Goal: Task Accomplishment & Management: Use online tool/utility

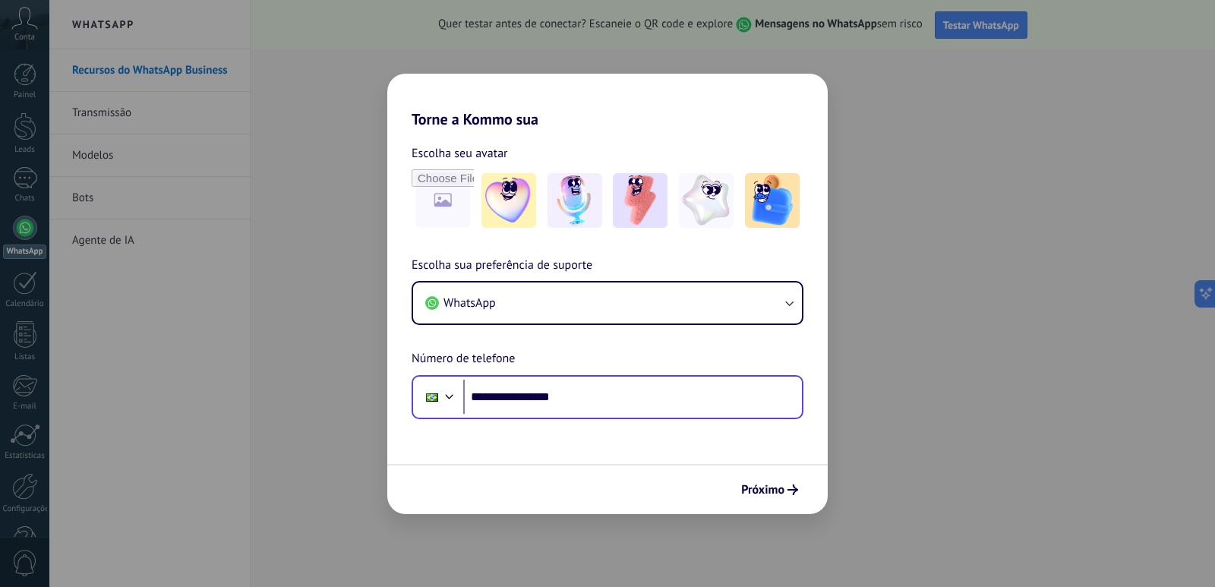
type input "**********"
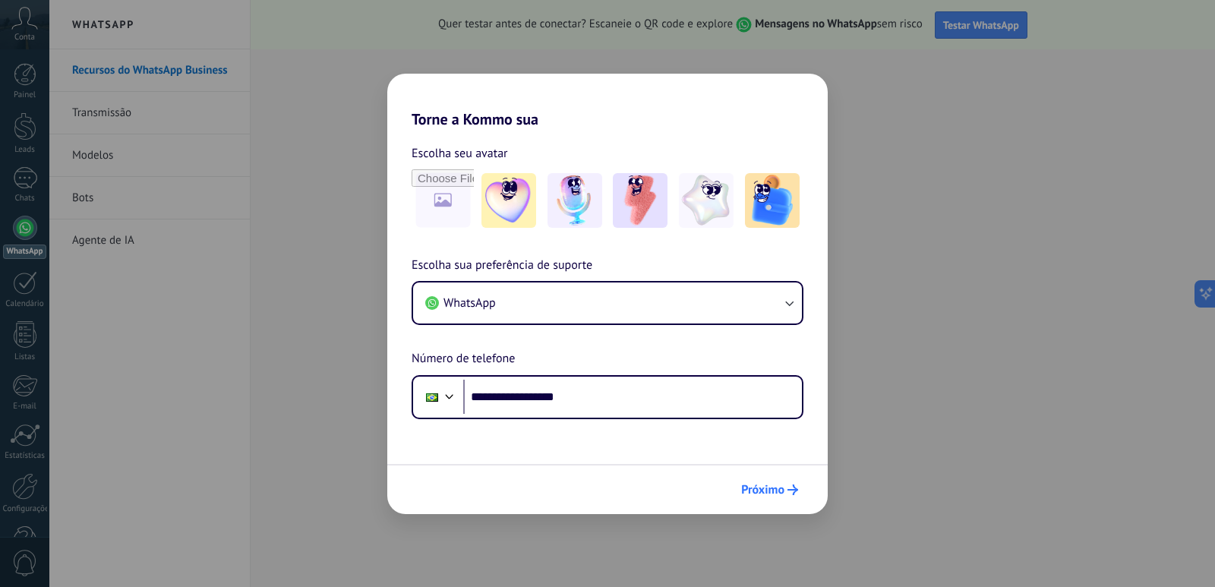
click at [757, 485] on span "Próximo" at bounding box center [762, 490] width 43 height 11
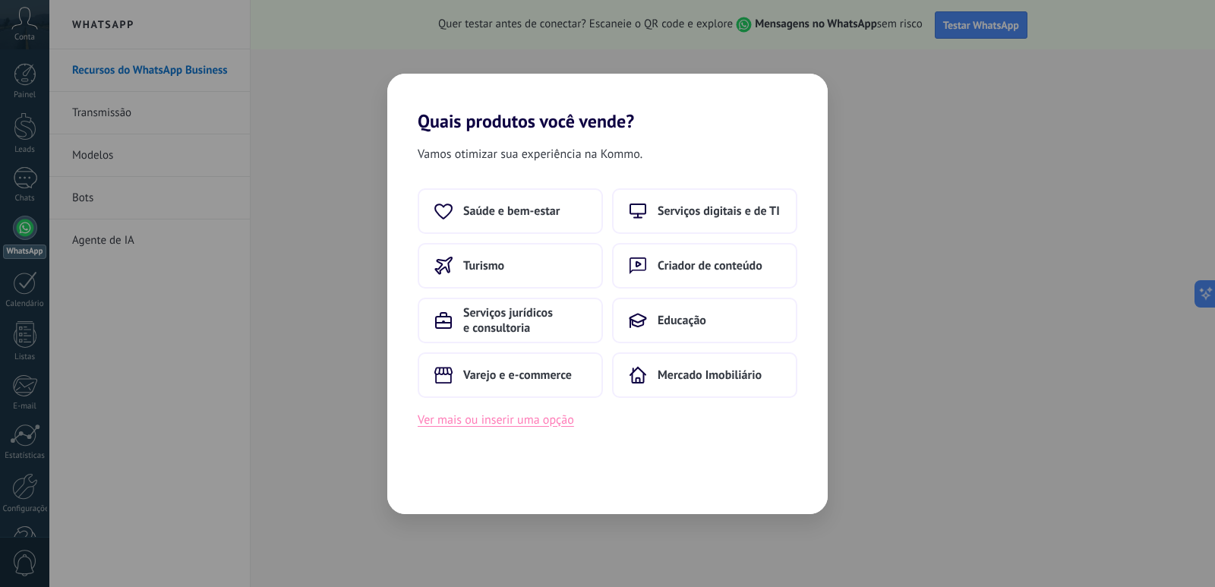
click at [548, 418] on button "Ver mais ou inserir uma opção" at bounding box center [496, 420] width 156 height 20
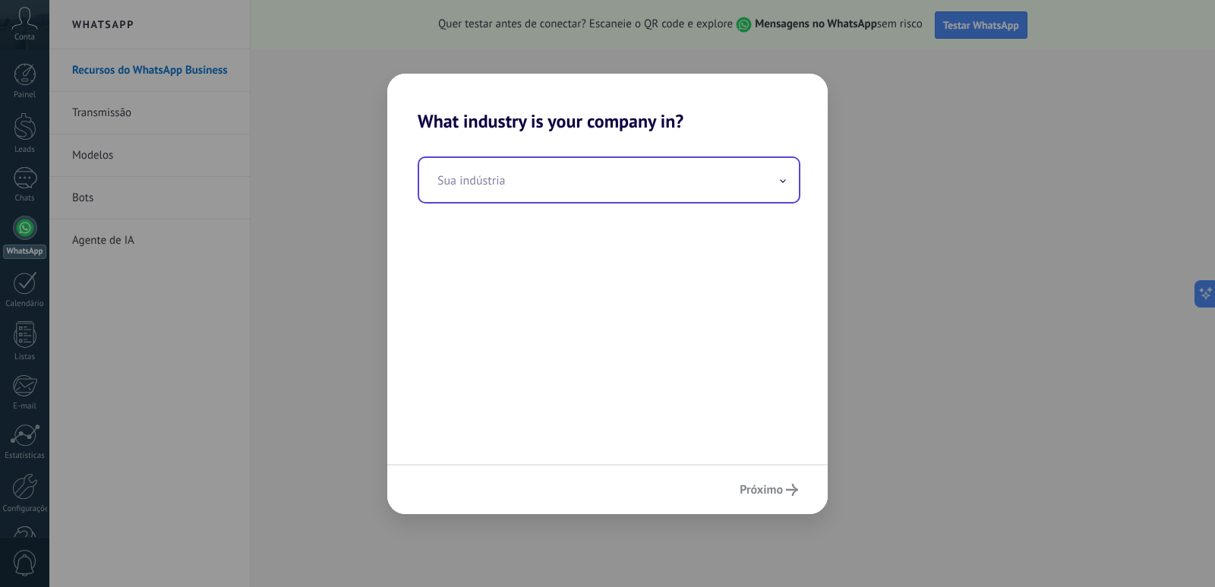
click at [555, 170] on input "text" at bounding box center [609, 180] width 380 height 44
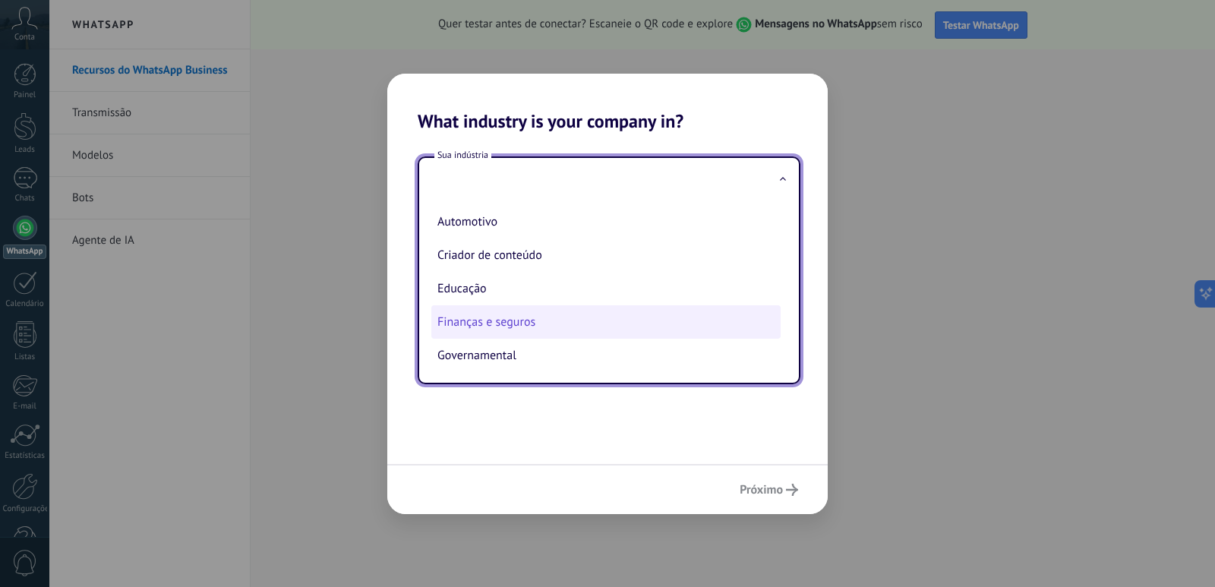
click at [604, 323] on li "Finanças e seguros" at bounding box center [605, 321] width 349 height 33
type input "**********"
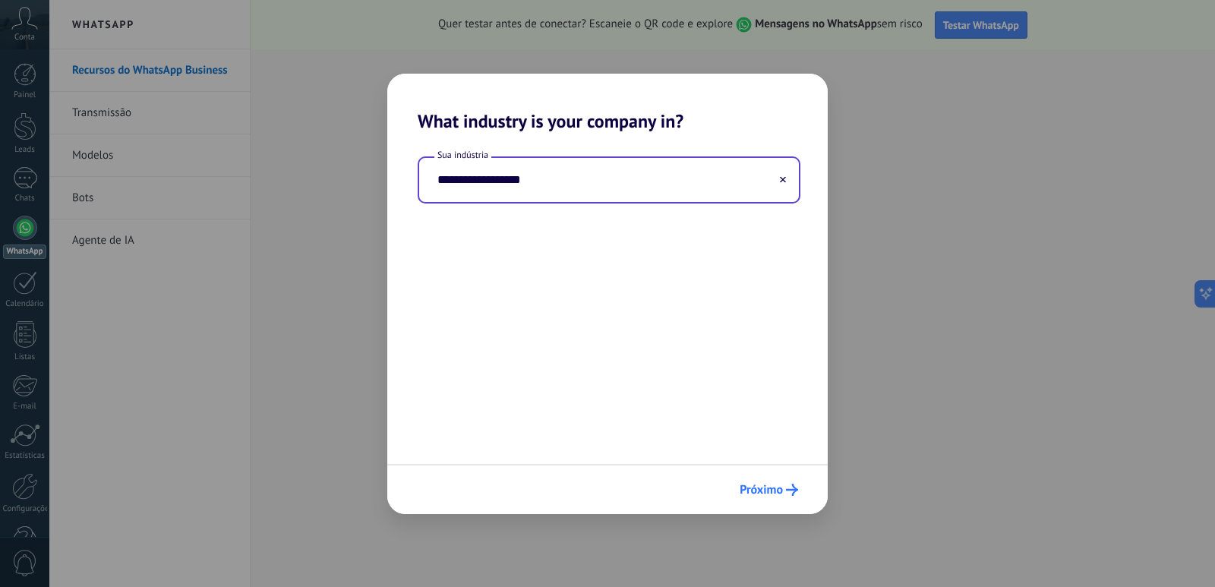
click at [775, 486] on span "Próximo" at bounding box center [761, 490] width 43 height 11
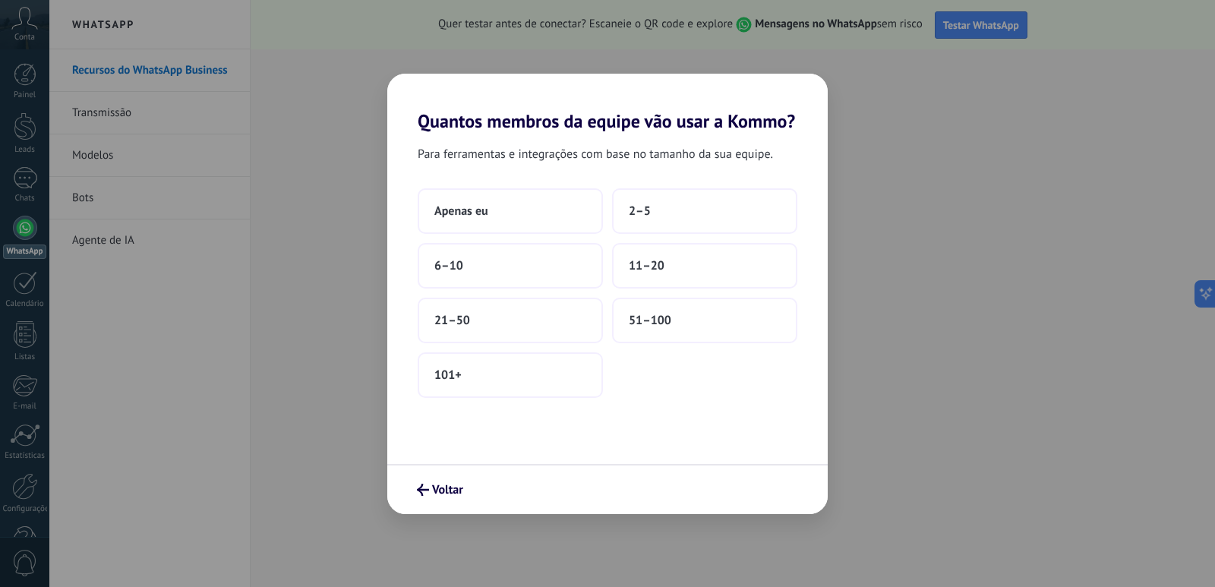
click at [775, 486] on div "Voltar" at bounding box center [607, 489] width 441 height 50
click at [489, 247] on button "6–10" at bounding box center [510, 266] width 185 height 46
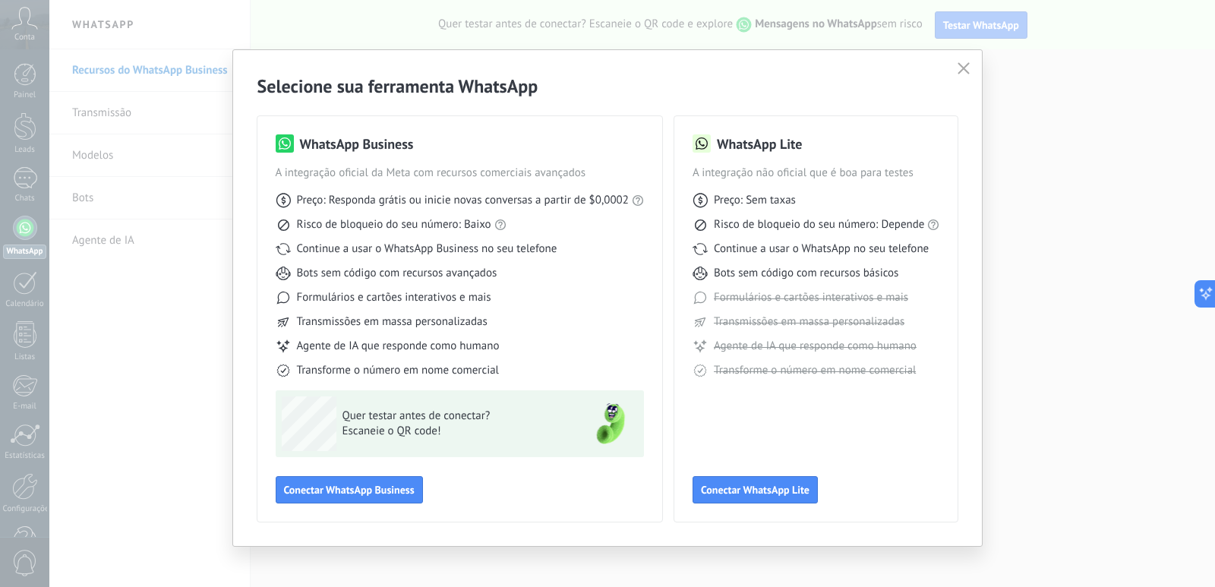
click at [968, 70] on button "button" at bounding box center [964, 68] width 20 height 21
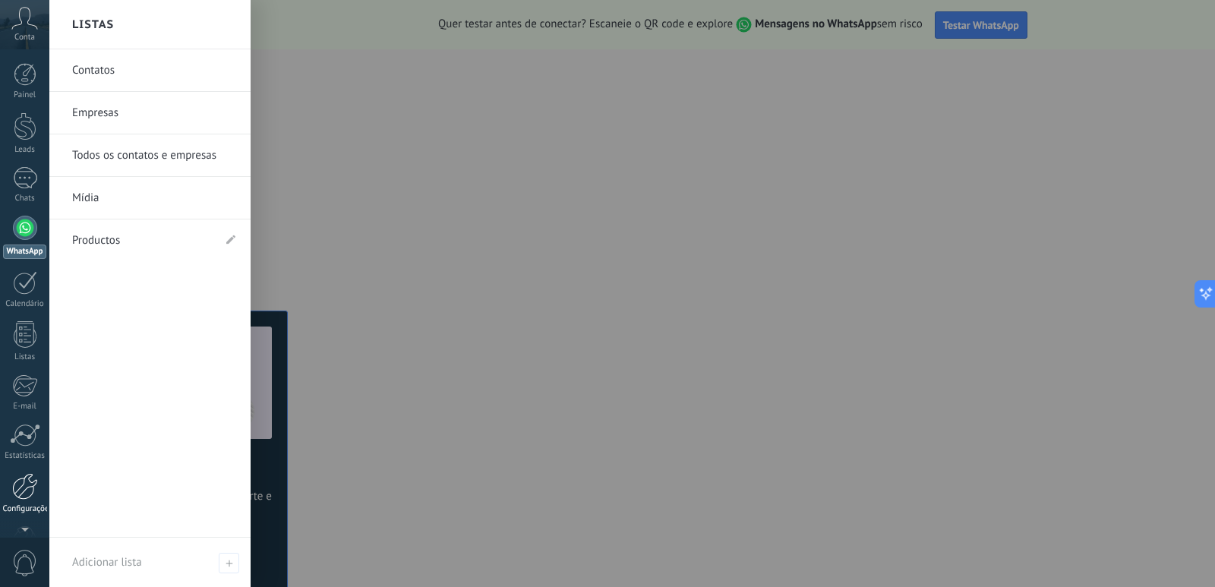
click at [30, 481] on div at bounding box center [25, 486] width 26 height 27
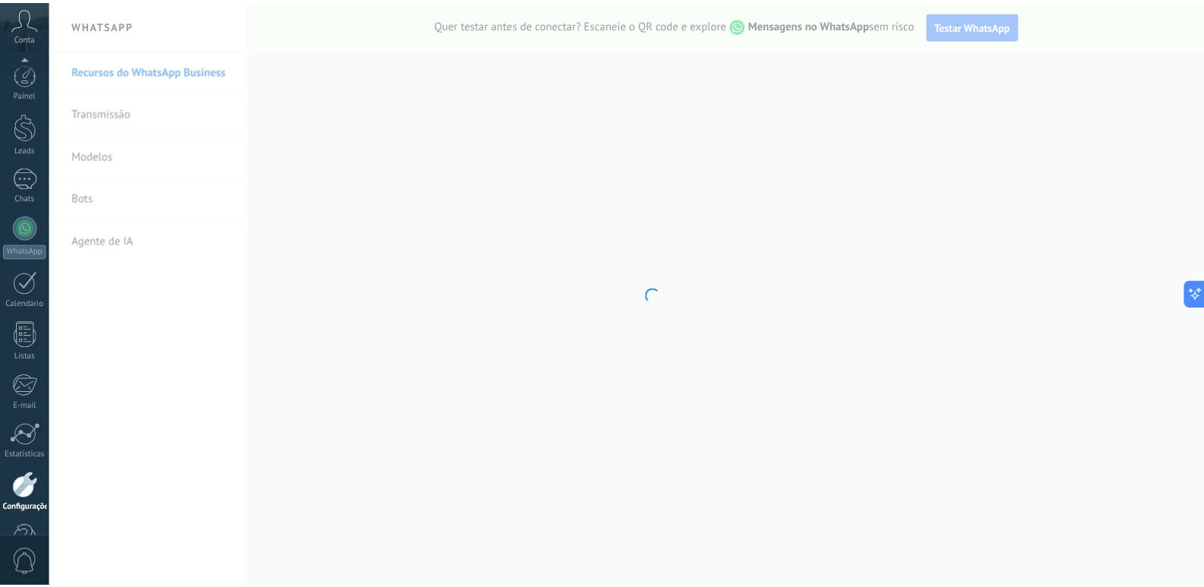
scroll to position [45, 0]
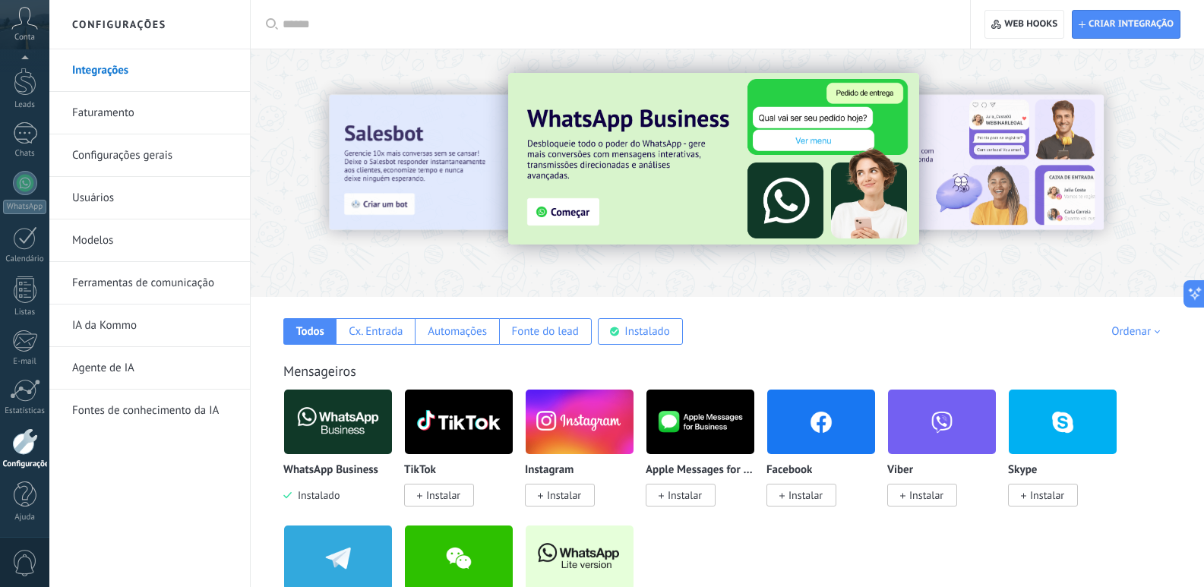
click at [329, 415] on img at bounding box center [338, 422] width 108 height 74
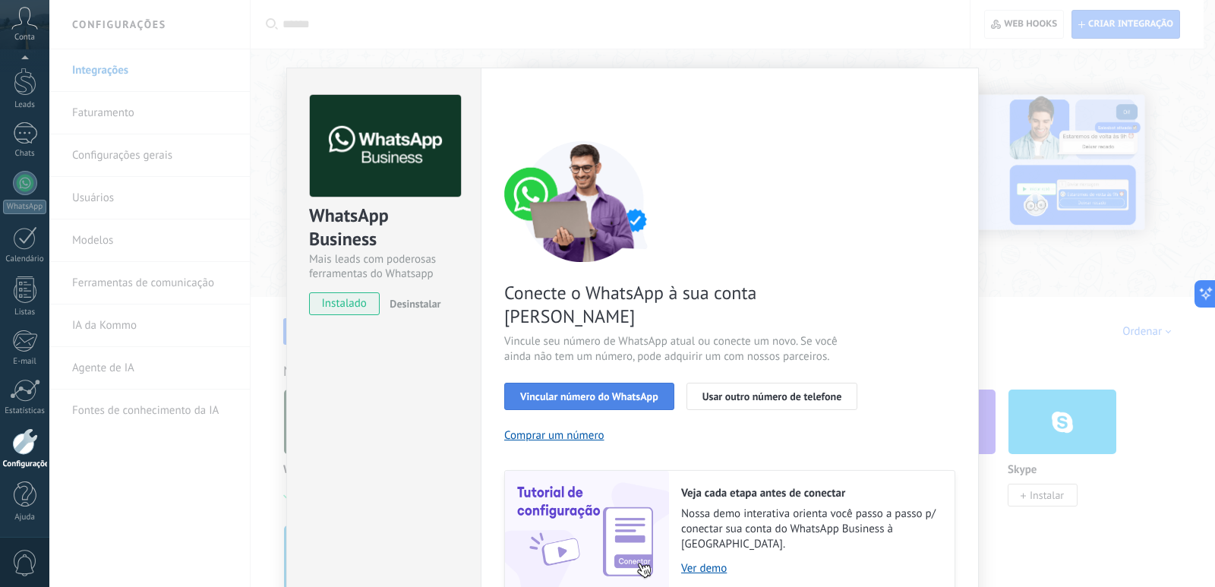
click at [558, 391] on span "Vincular número do WhatsApp" at bounding box center [589, 396] width 138 height 11
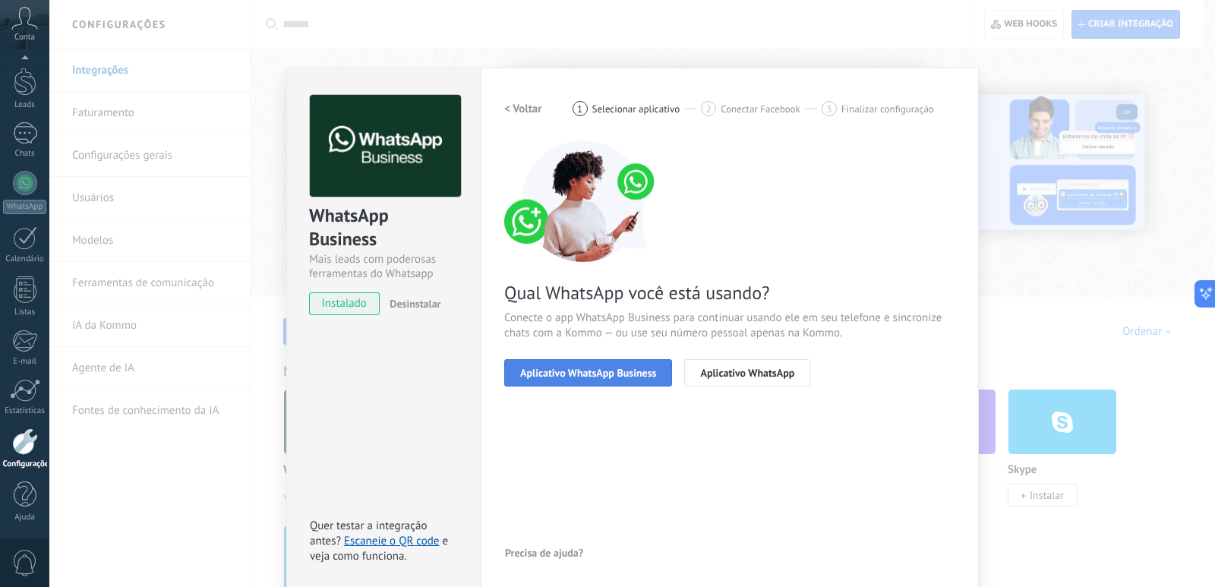
click at [548, 364] on button "Aplicativo WhatsApp Business" at bounding box center [588, 372] width 168 height 27
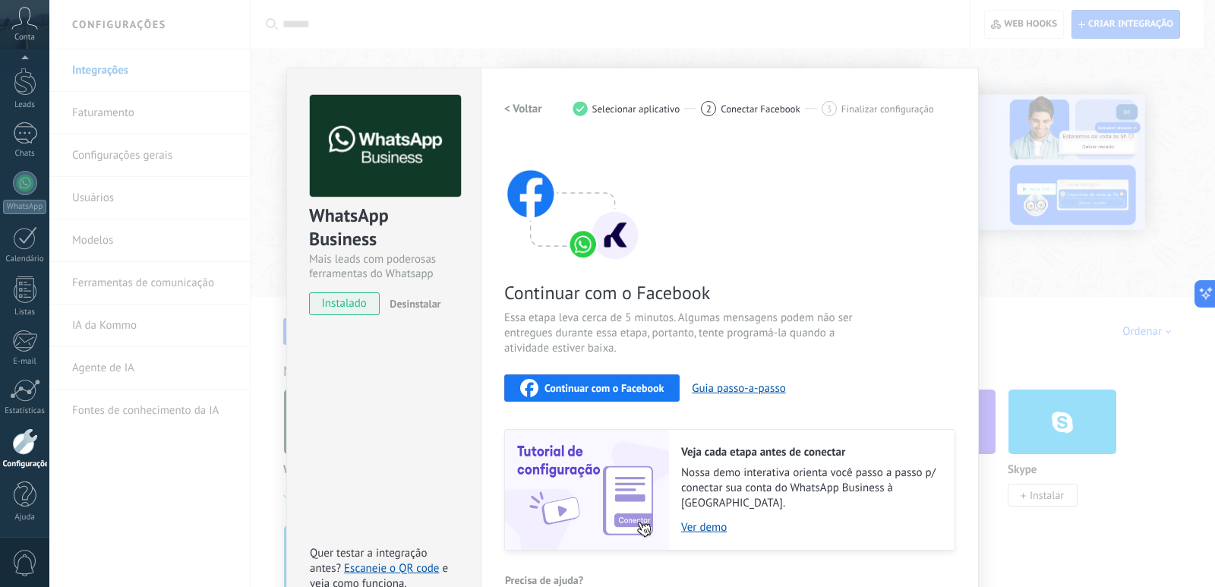
click at [622, 387] on span "Continuar com o Facebook" at bounding box center [604, 388] width 119 height 11
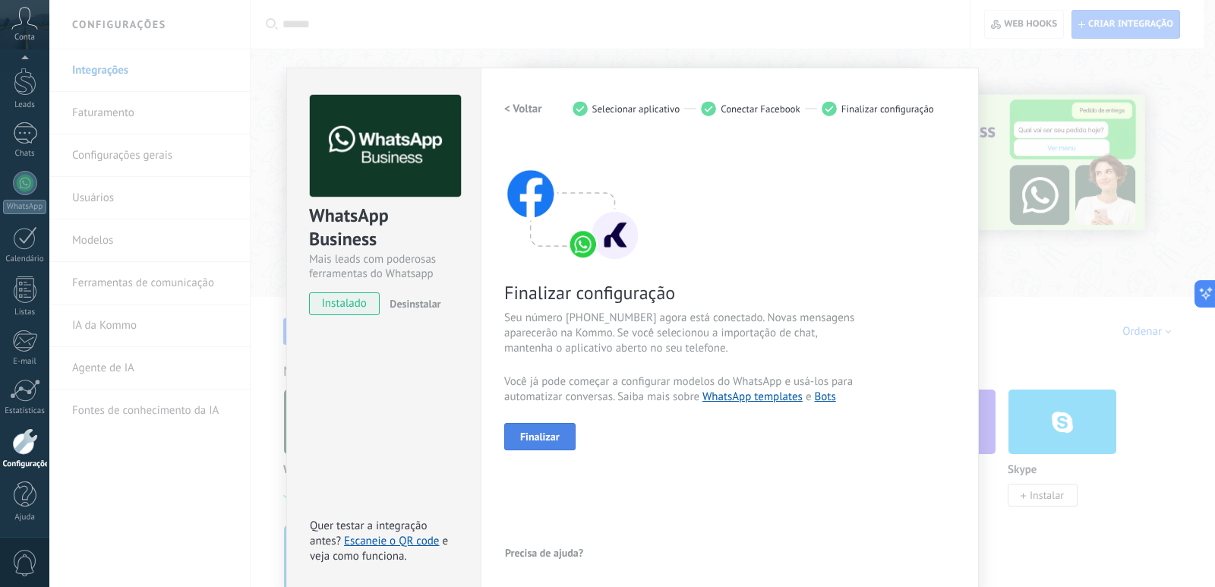
click at [562, 435] on button "Finalizar" at bounding box center [539, 436] width 71 height 27
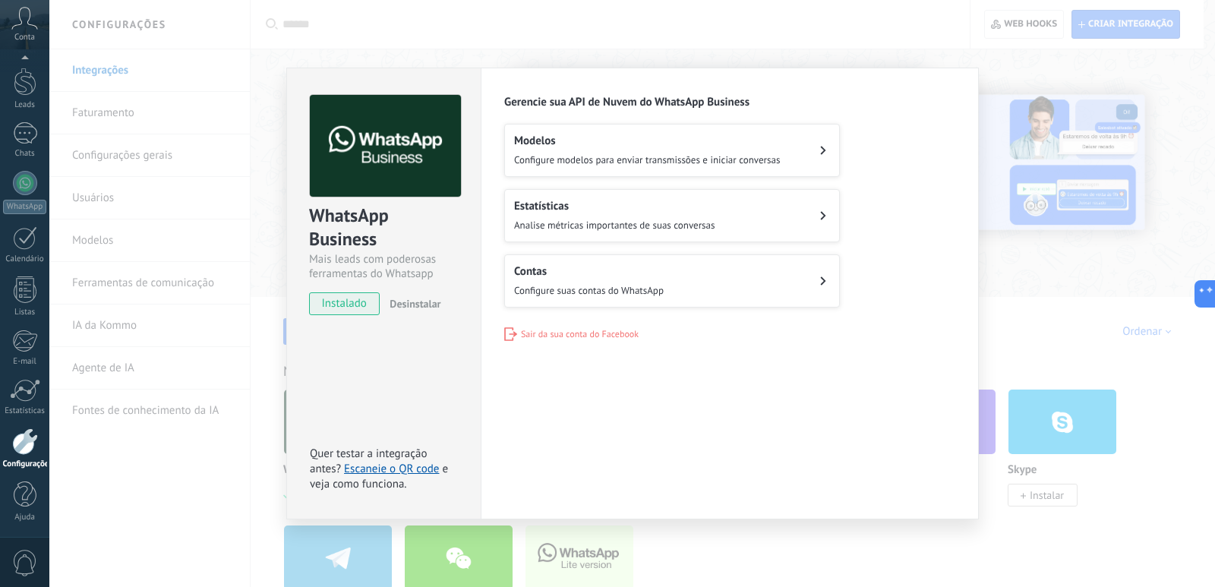
click at [398, 40] on div "WhatsApp Business Mais leads com poderosas ferramentas do Whatsapp instalado De…" at bounding box center [632, 293] width 1166 height 587
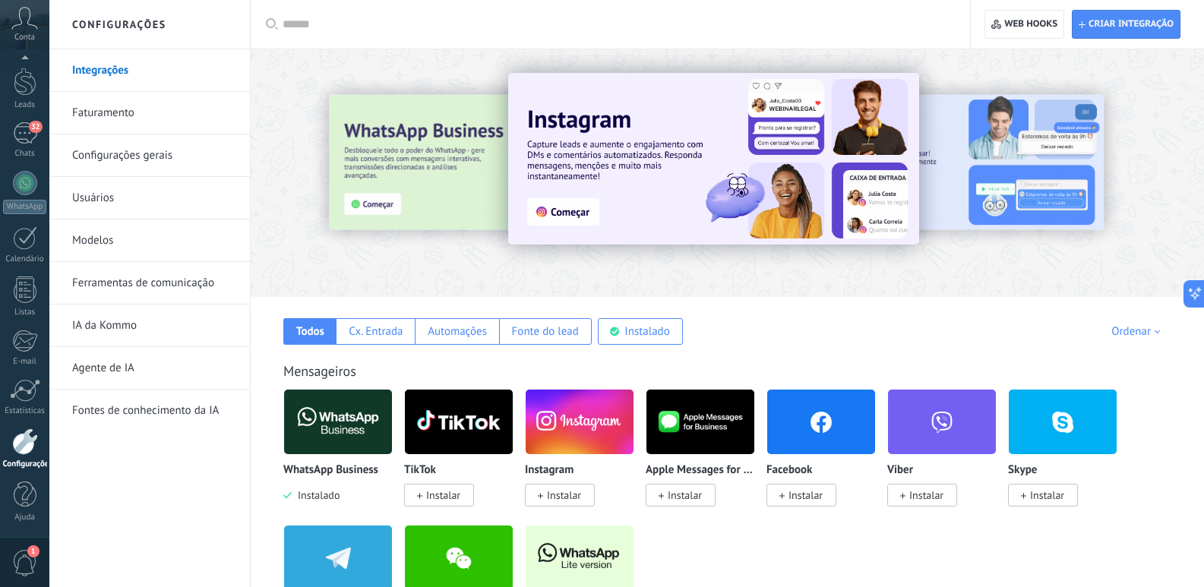
click at [605, 544] on img at bounding box center [580, 558] width 108 height 74
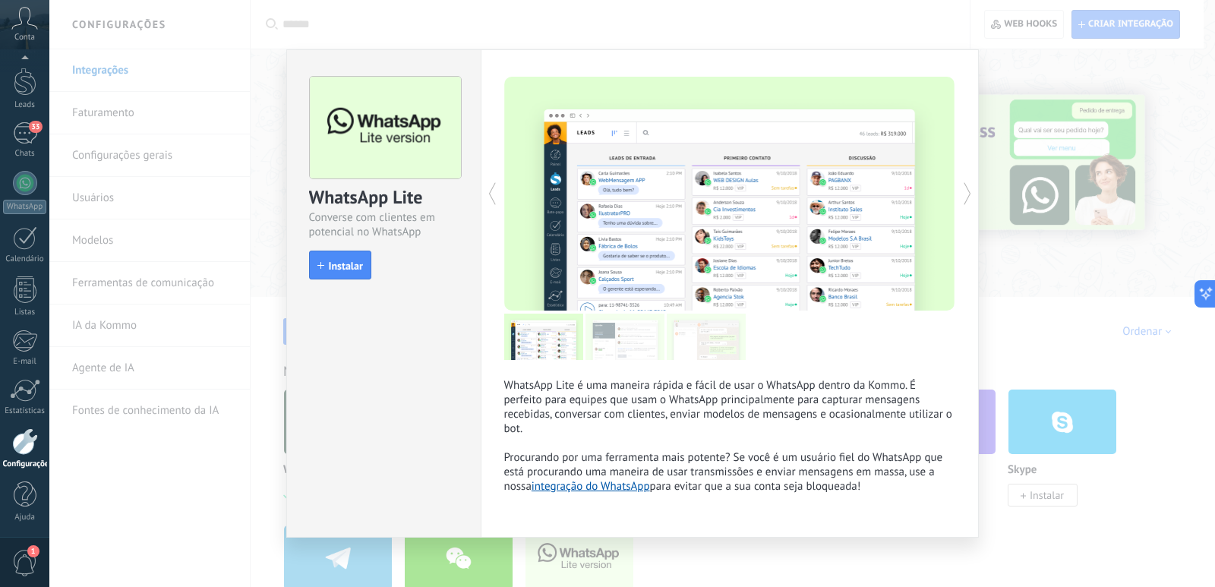
click at [389, 21] on div "WhatsApp Lite Converse com clientes em potencial no WhatsApp install Instalar W…" at bounding box center [632, 293] width 1166 height 587
